Goal: Information Seeking & Learning: Learn about a topic

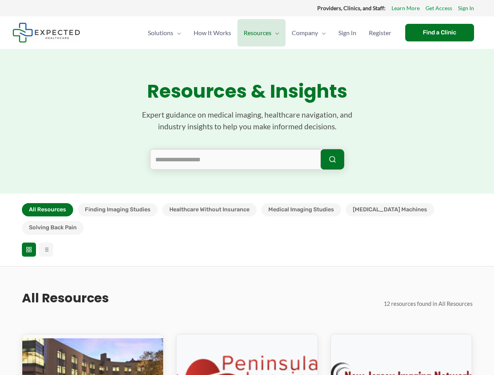
click at [247, 188] on section "Resources & Insights Expert guidance on medical imaging, healthcare navigation,…" at bounding box center [247, 121] width 494 height 145
click at [47, 210] on button "All Resources" at bounding box center [47, 209] width 51 height 13
click at [117, 210] on button "Finding Imaging Studies" at bounding box center [118, 209] width 80 height 13
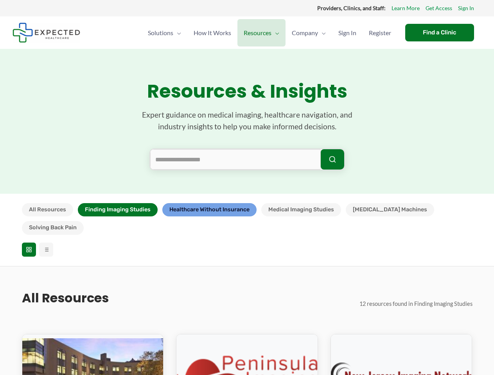
click at [209, 210] on button "Healthcare Without Insurance" at bounding box center [209, 209] width 94 height 13
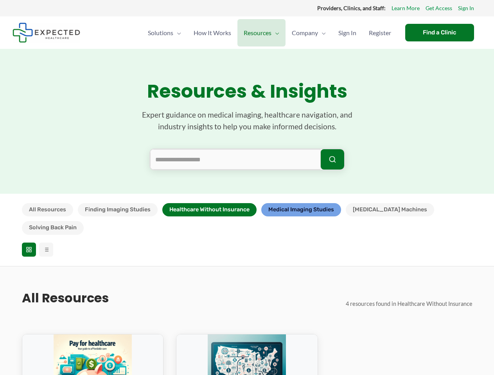
click at [301, 210] on button "Medical Imaging Studies" at bounding box center [301, 209] width 80 height 13
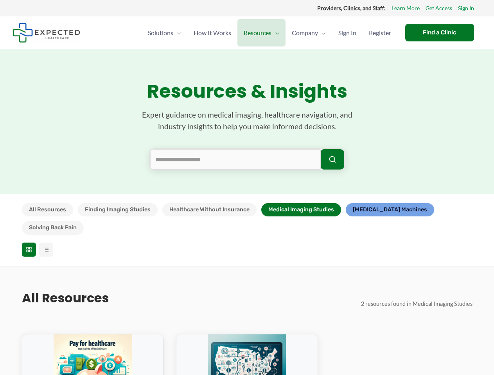
click at [371, 210] on button "[MEDICAL_DATA] Machines" at bounding box center [389, 209] width 88 height 13
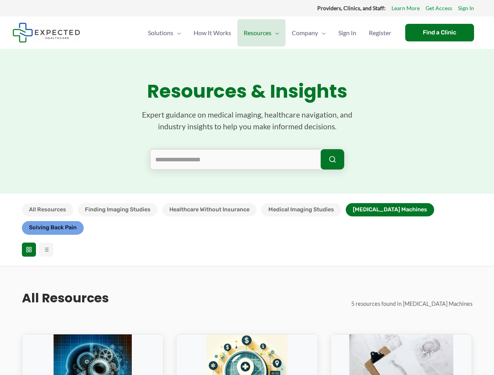
click at [84, 221] on button "Solving Back Pain" at bounding box center [53, 227] width 62 height 13
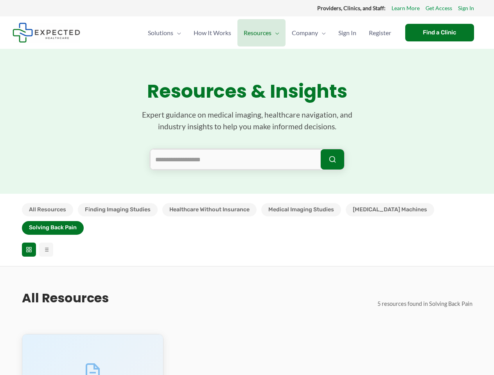
click at [29, 247] on icon at bounding box center [29, 250] width 6 height 6
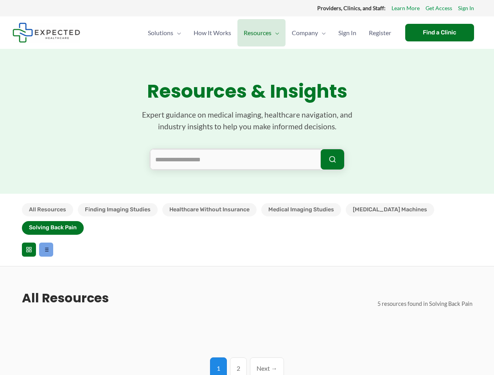
click at [46, 250] on line at bounding box center [47, 250] width 4 height 0
